Goal: Information Seeking & Learning: Learn about a topic

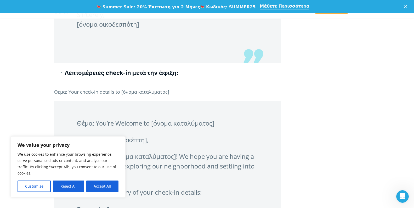
scroll to position [1163, 0]
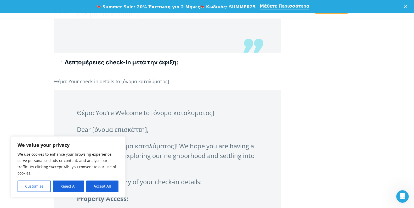
click at [35, 187] on button "Customise" at bounding box center [34, 186] width 33 height 12
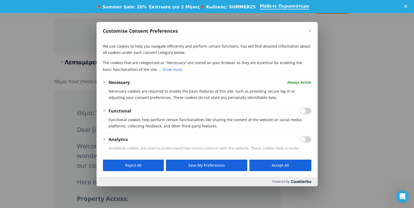
click at [302, 138] on input "Enable Analytics" at bounding box center [306, 139] width 12 height 6
checkbox input "true"
click at [304, 112] on input "Enable Functional" at bounding box center [306, 111] width 12 height 6
checkbox input "true"
click at [310, 31] on button "Close" at bounding box center [309, 30] width 3 height 3
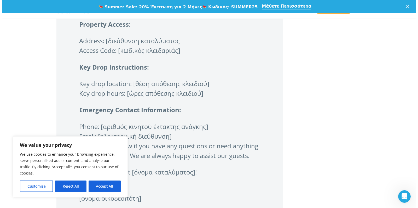
scroll to position [1344, 0]
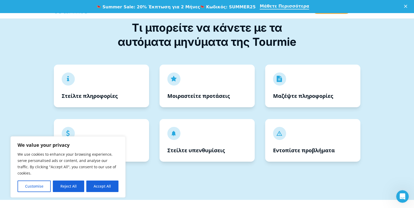
scroll to position [223, 0]
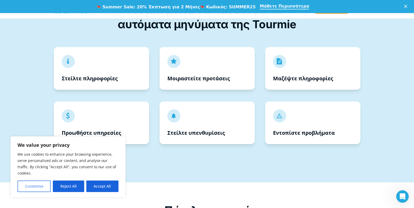
click at [37, 186] on button "Customise" at bounding box center [34, 186] width 33 height 12
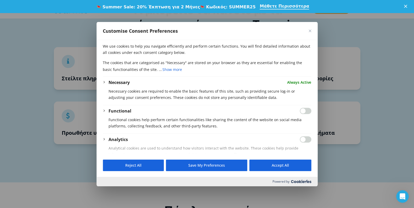
click at [310, 31] on button "Close" at bounding box center [309, 30] width 3 height 3
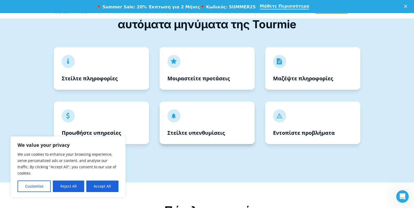
click at [182, 130] on strong "Στείλτε υπενθυμίσεις" at bounding box center [196, 132] width 58 height 7
